Goal: Information Seeking & Learning: Learn about a topic

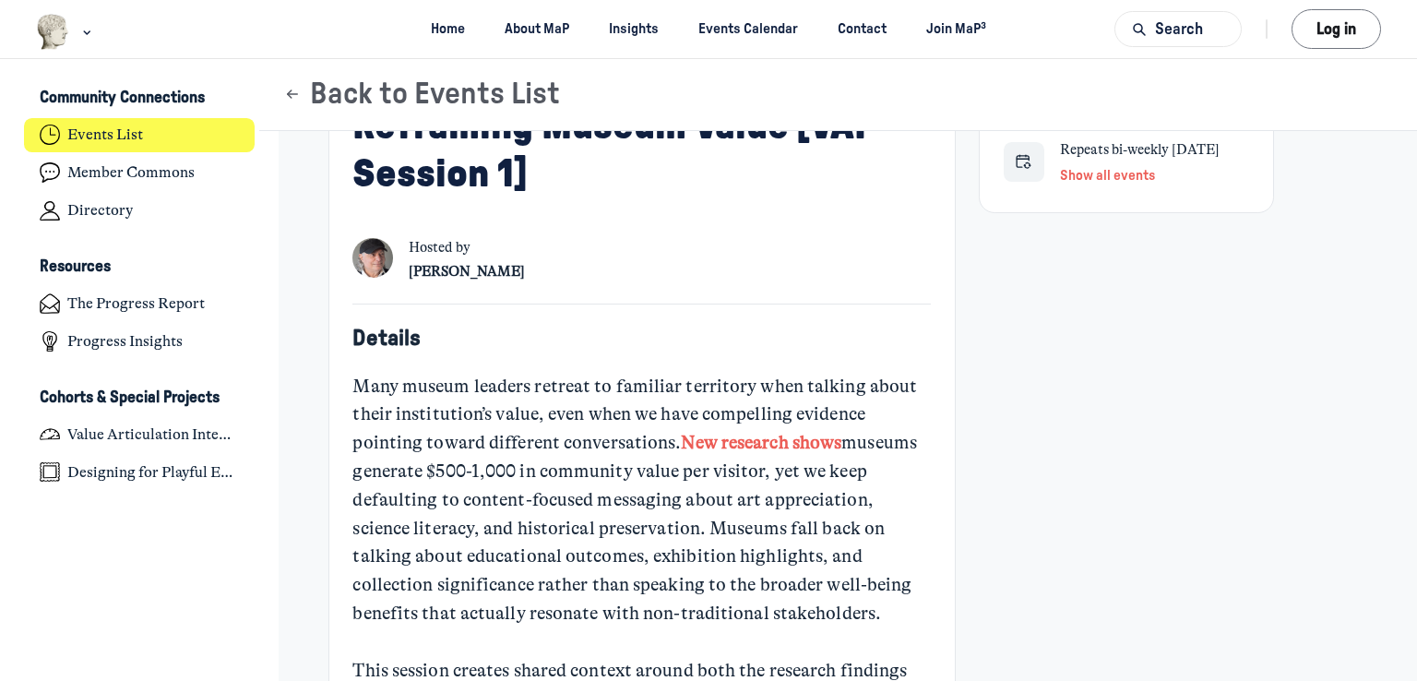
scroll to position [554, 0]
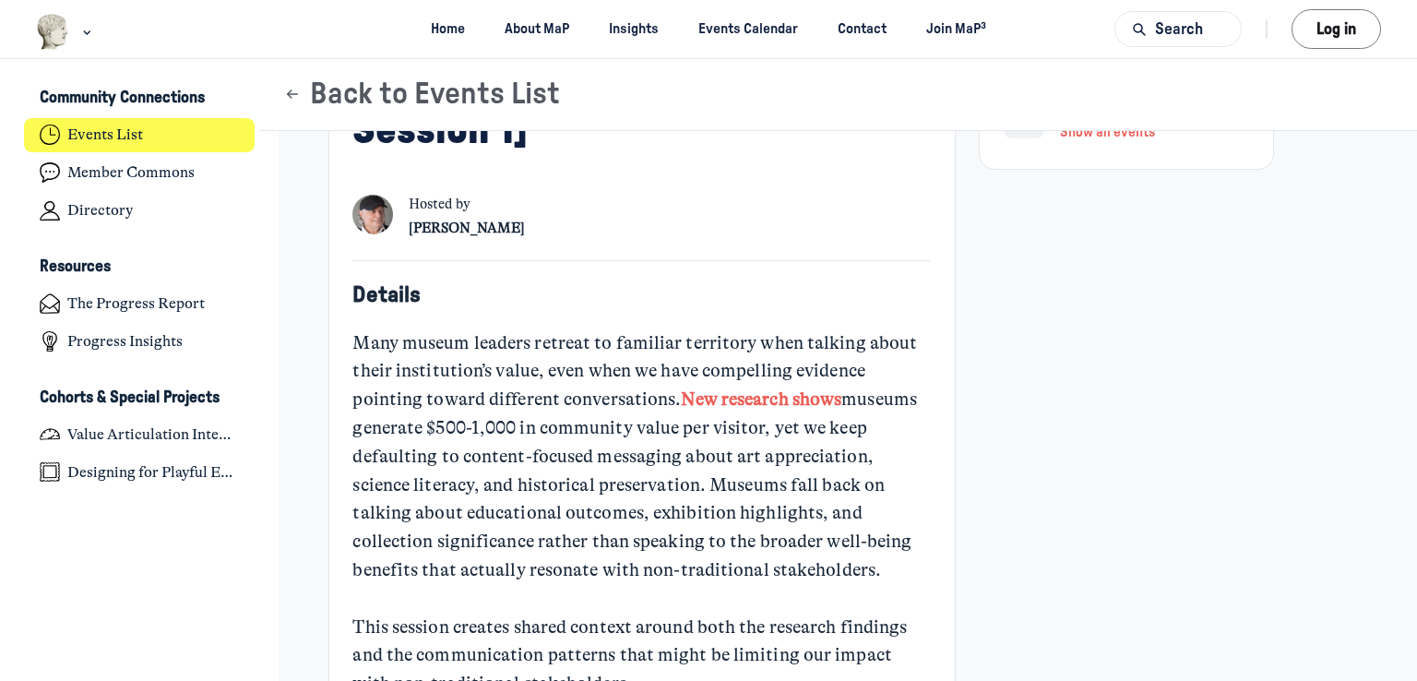
click at [783, 399] on link "New research shows" at bounding box center [761, 398] width 161 height 21
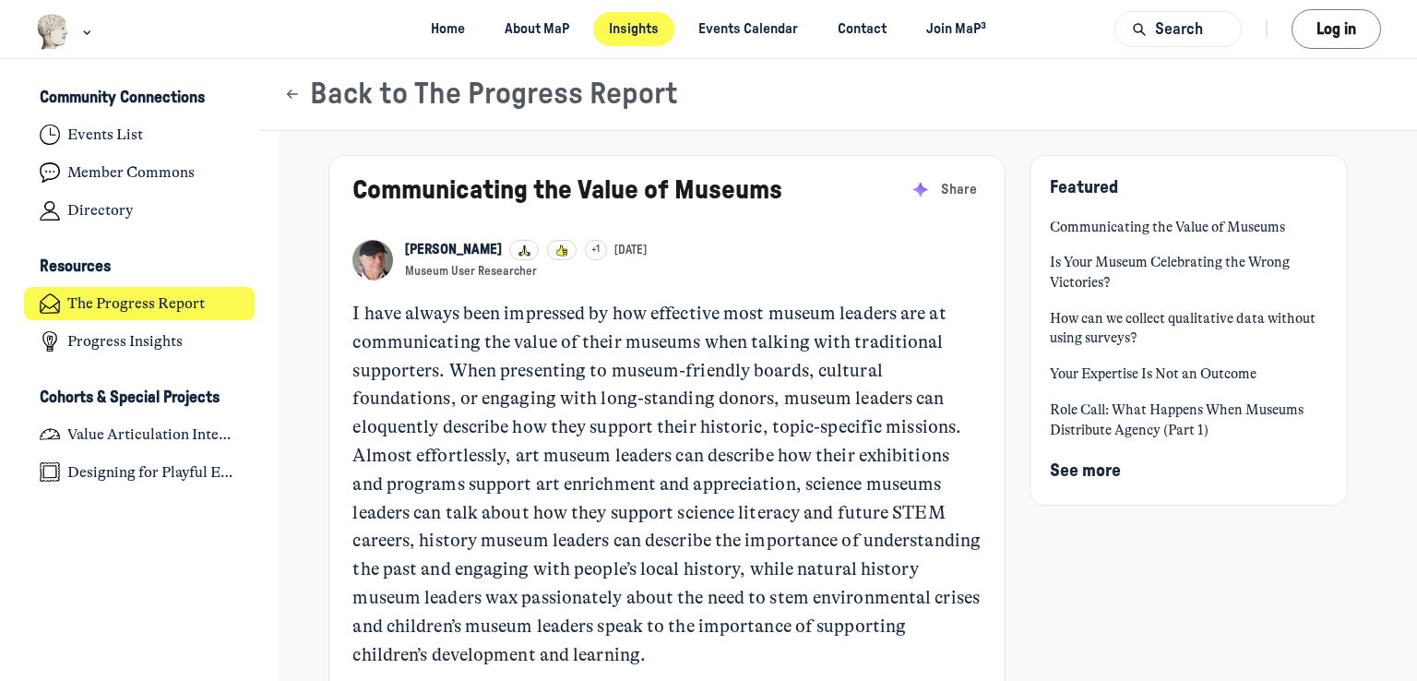
click at [1176, 254] on link "Is Your Museum Celebrating the Wrong Victories?" at bounding box center [1188, 273] width 277 height 40
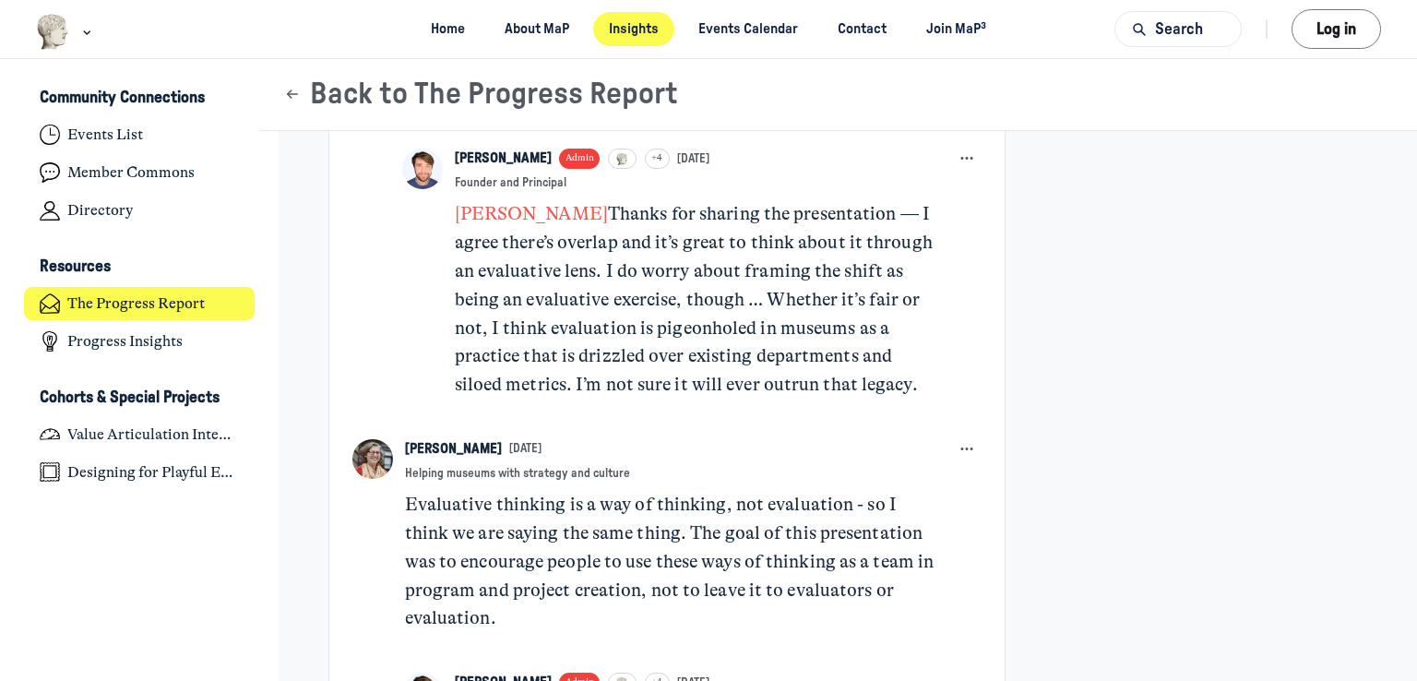
scroll to position [2953, 0]
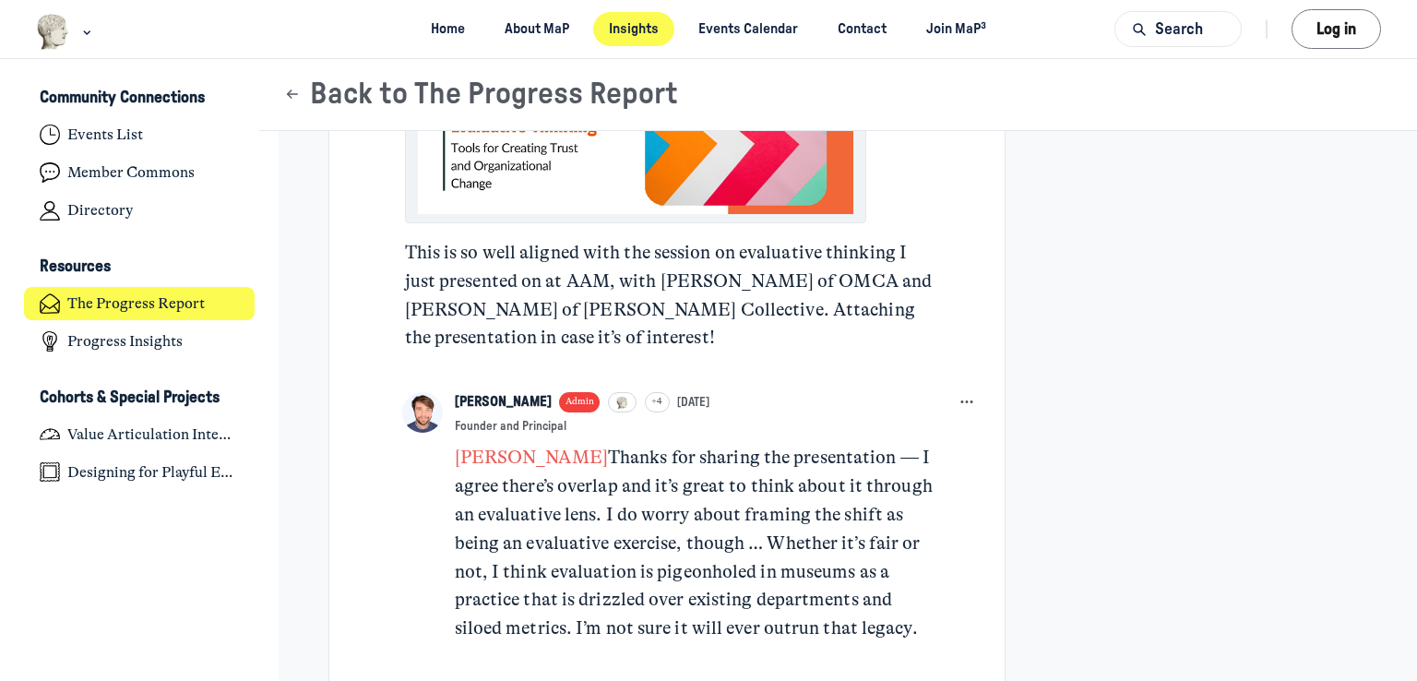
click at [664, 214] on button "View Attachment" at bounding box center [635, 118] width 435 height 191
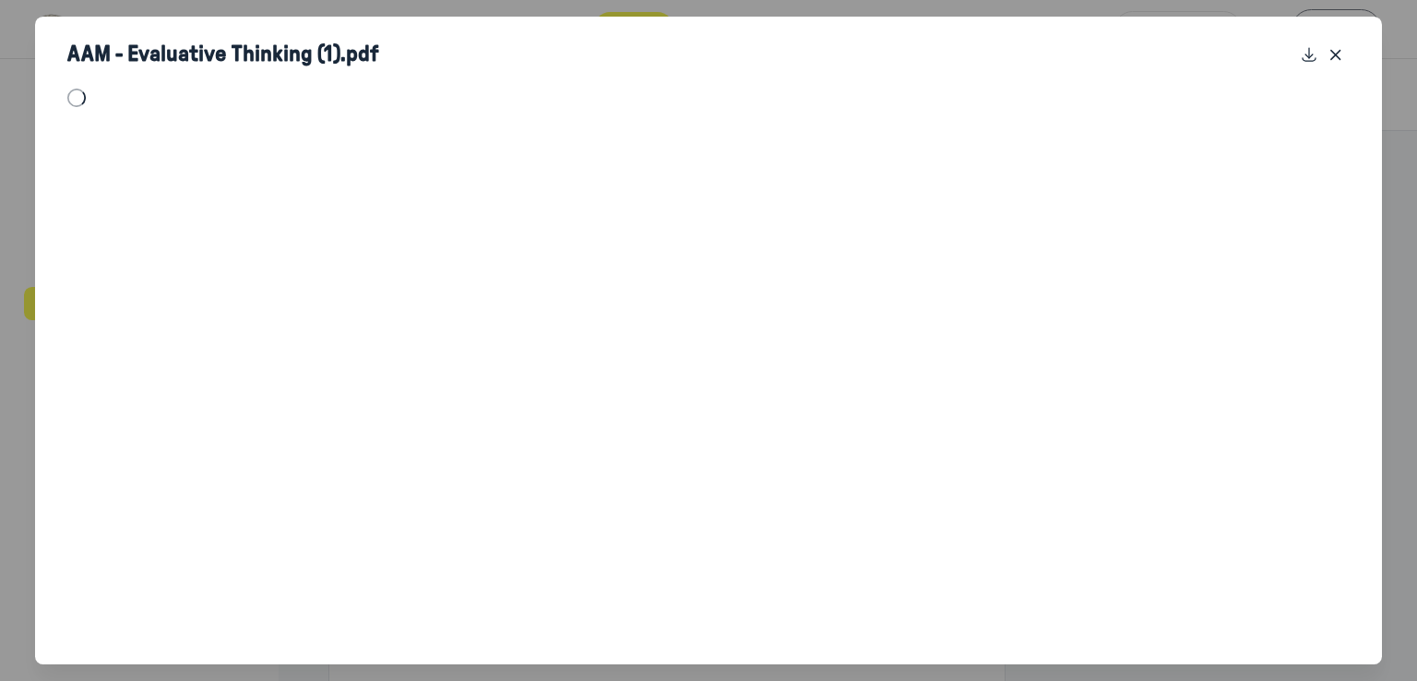
click at [657, 6] on div "AAM - Evaluative Thinking (1).pdf" at bounding box center [708, 340] width 1417 height 681
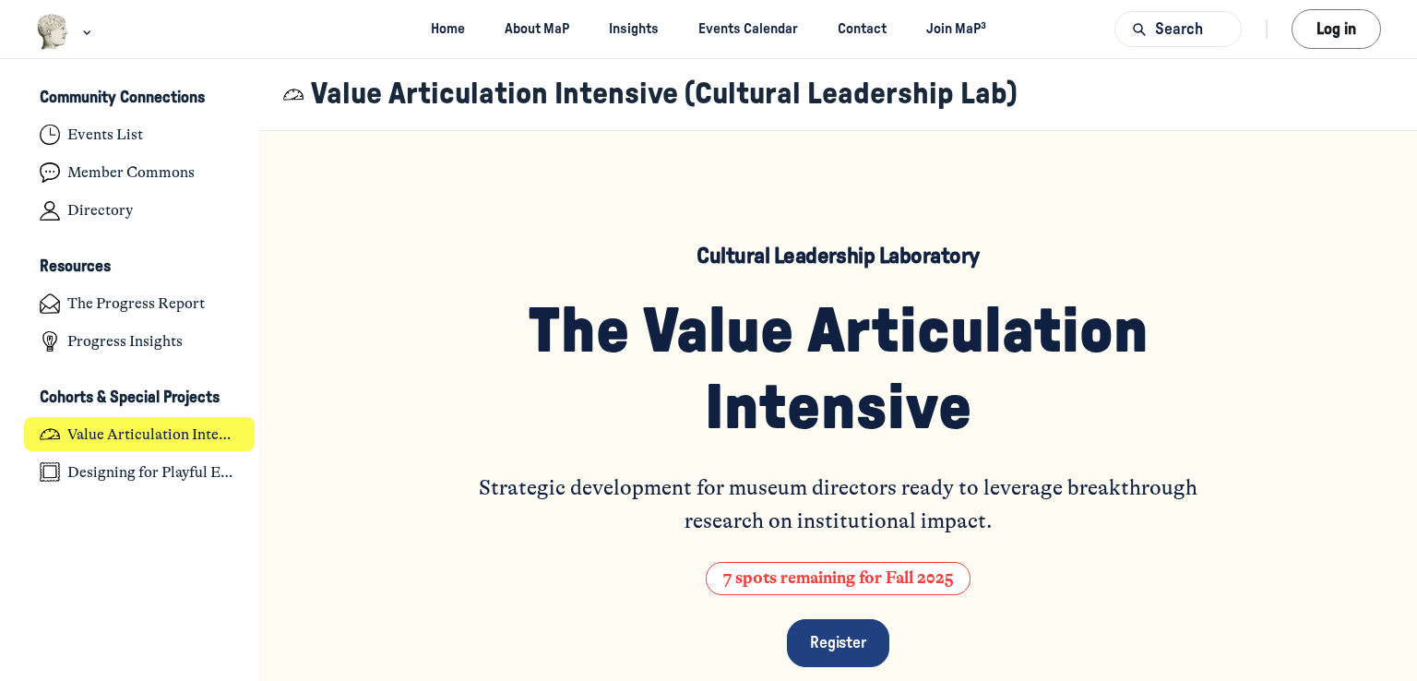
scroll to position [5132, 3626]
